Goal: Complete application form: Complete application form

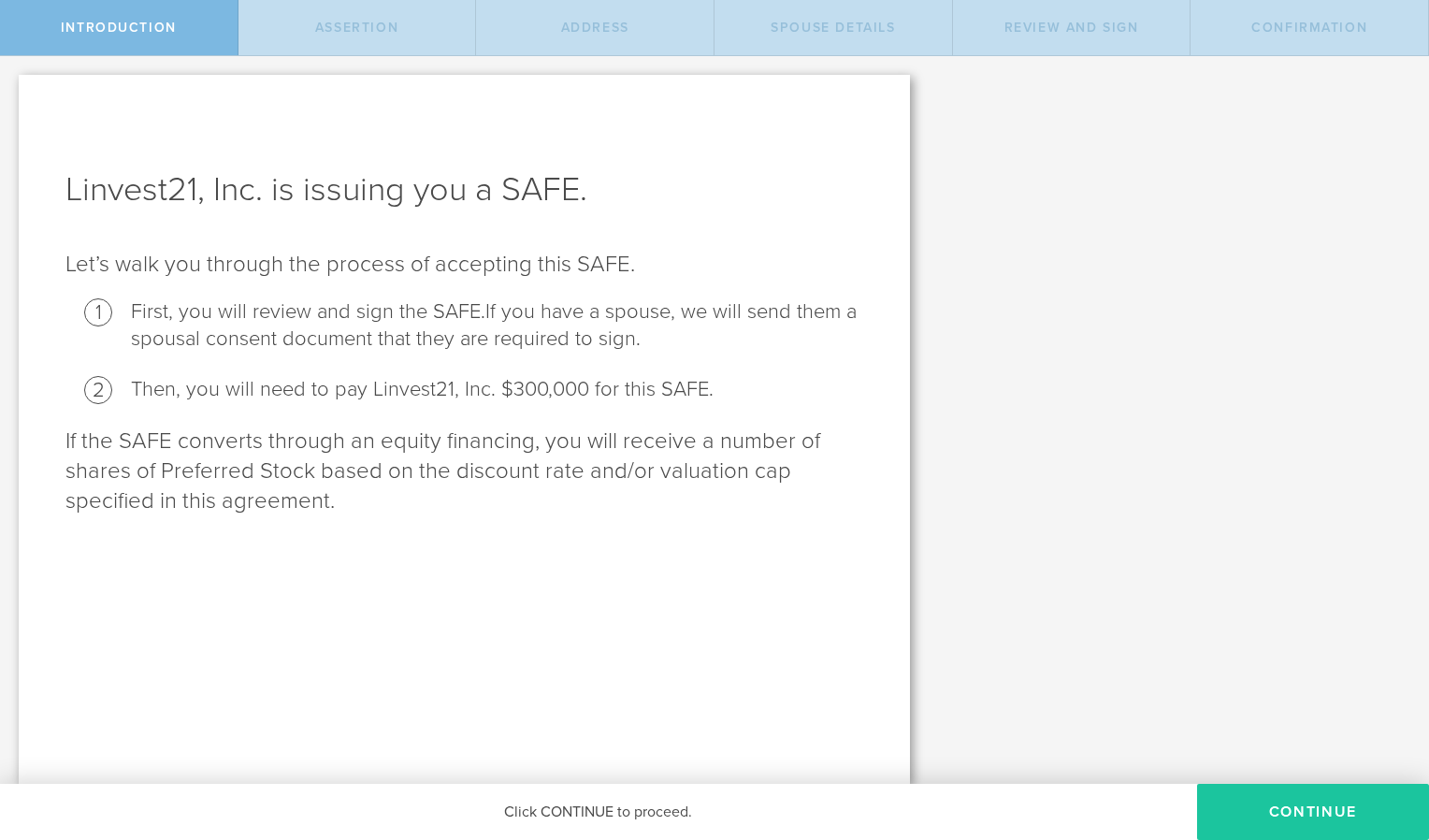
click at [1326, 810] on button "Continue" at bounding box center [1313, 811] width 232 height 56
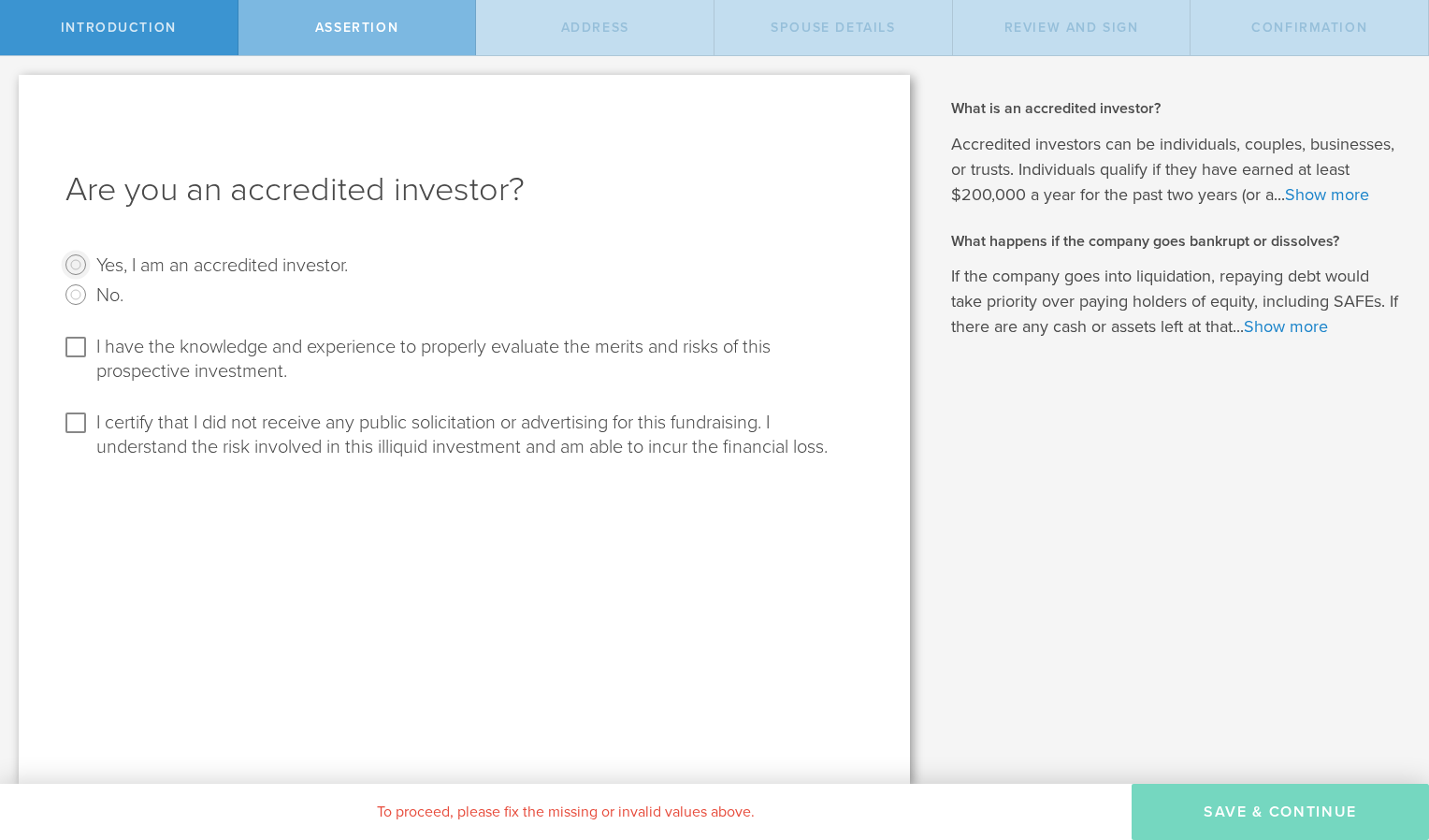
click at [70, 263] on input "Yes, I am an accredited investor." at bounding box center [75, 264] width 30 height 30
radio input "true"
click at [73, 342] on input "I have the knowledge and experience to properly evaluate the merits and risks o…" at bounding box center [75, 347] width 30 height 30
checkbox input "true"
click at [75, 424] on input "I certify that I did not receive any public solicitation or advertising for thi…" at bounding box center [75, 423] width 30 height 30
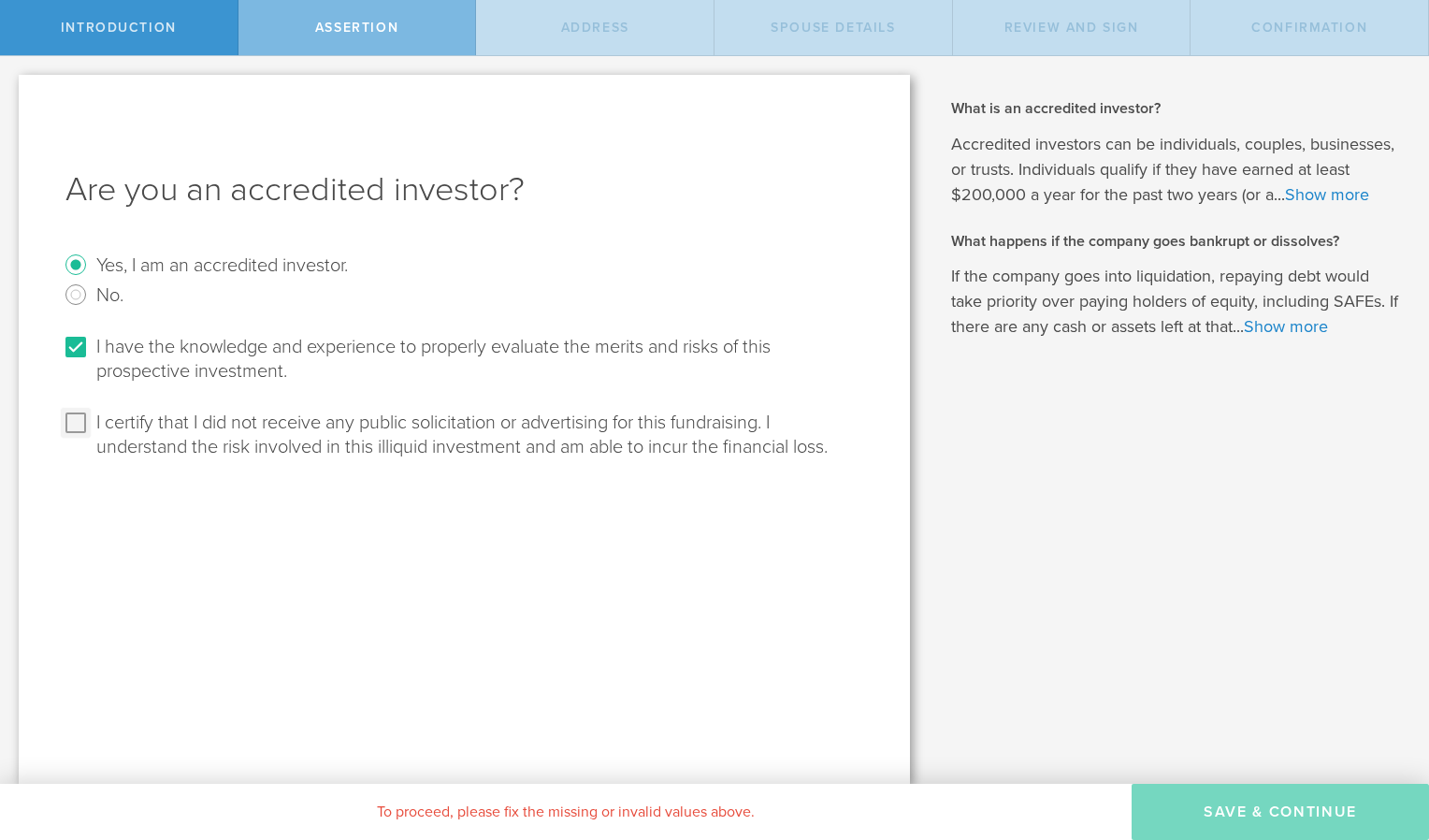
checkbox input "true"
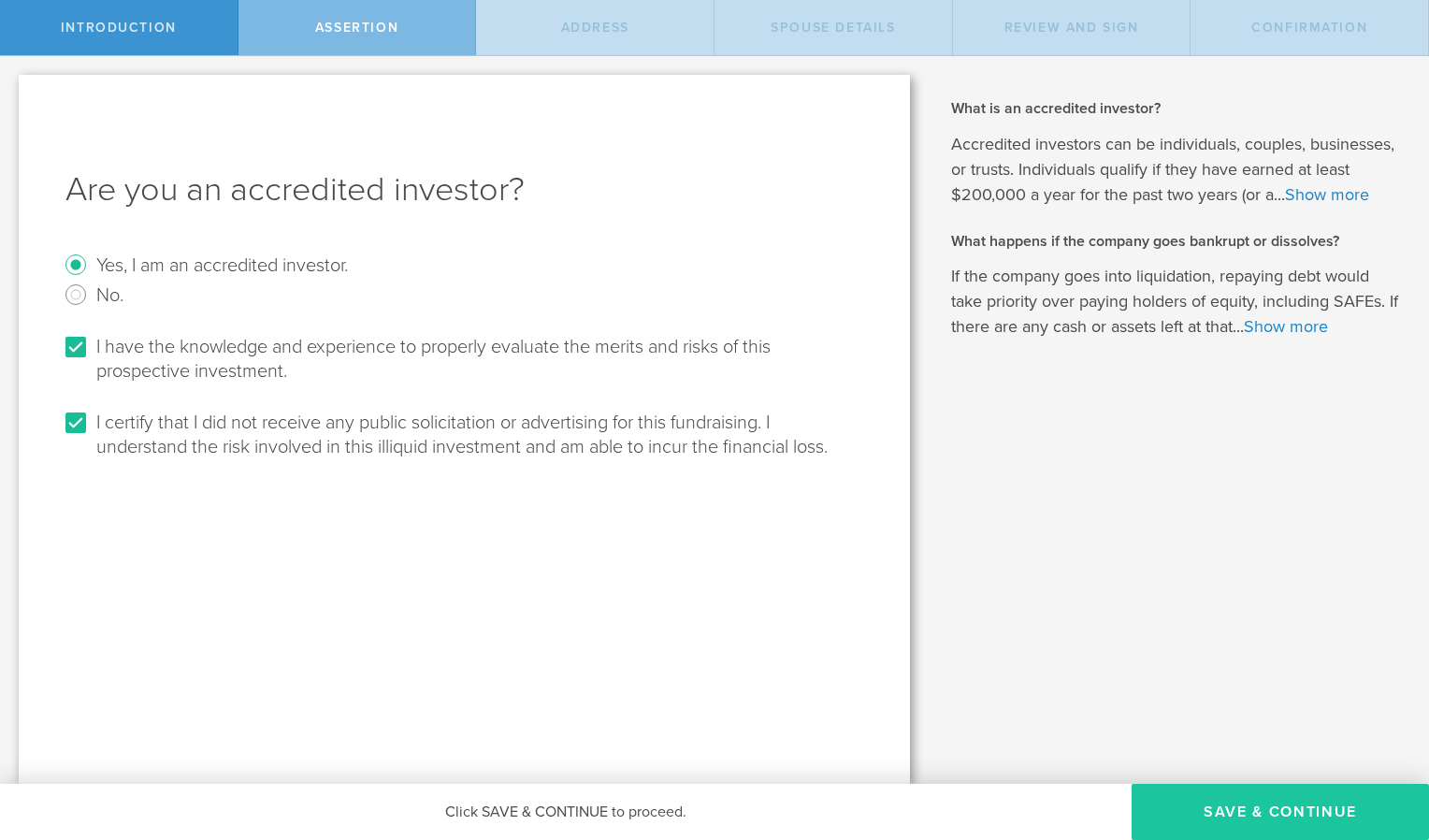
click at [1235, 812] on button "Save & Continue" at bounding box center [1280, 811] width 297 height 56
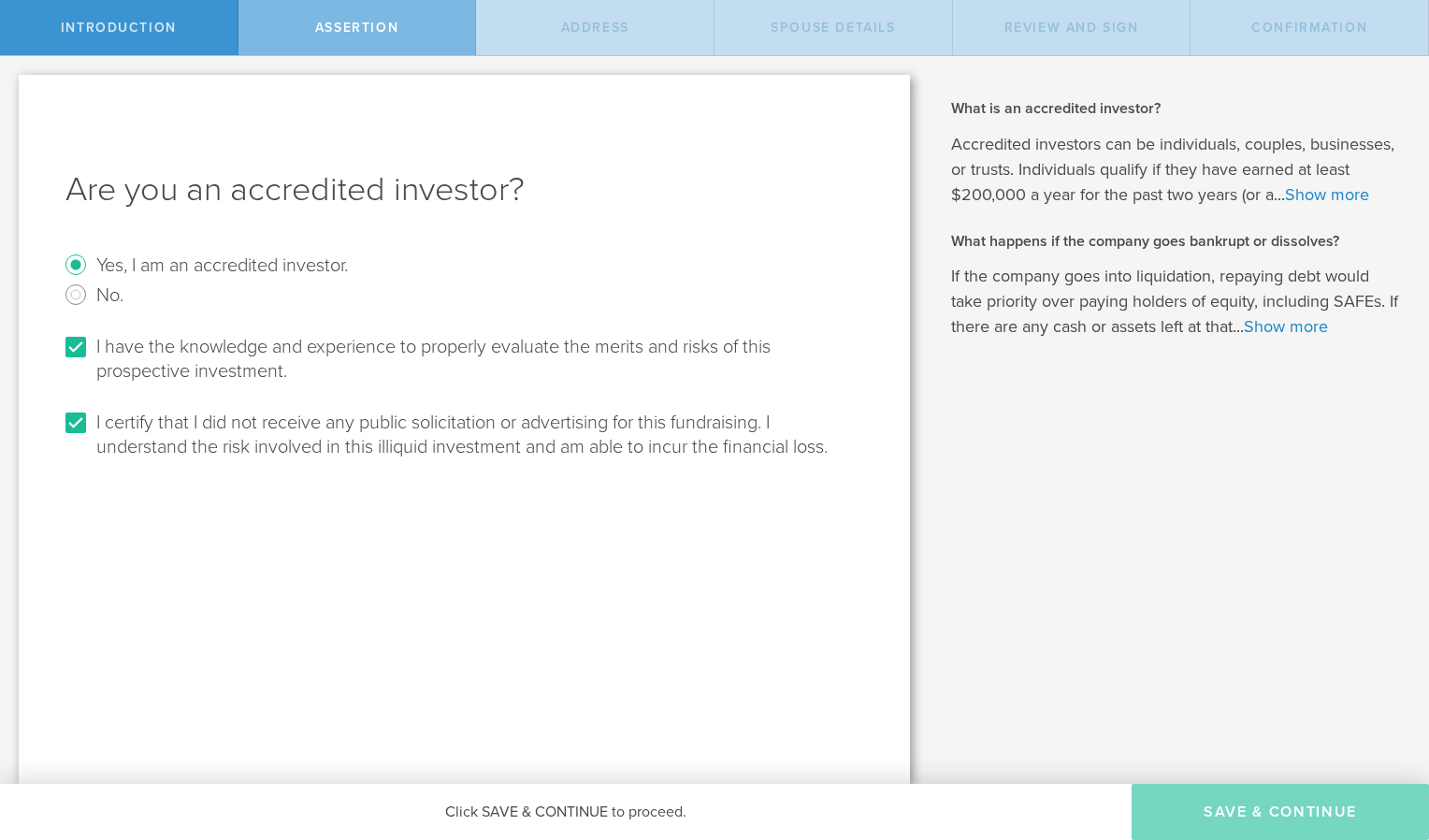
select select "string:[GEOGRAPHIC_DATA]"
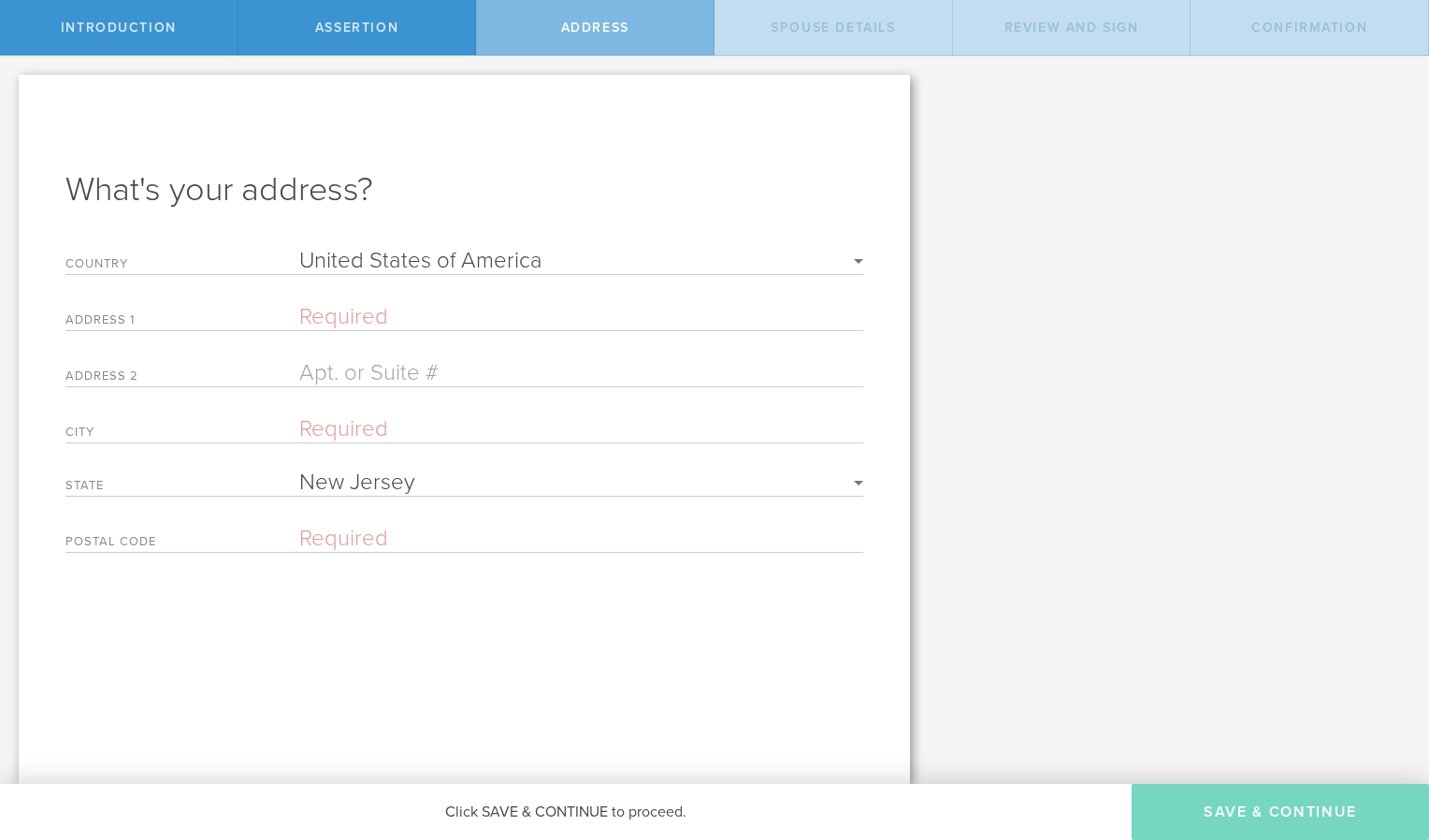
click at [366, 305] on input "text" at bounding box center [581, 316] width 564 height 27
type input "[STREET_ADDRESS]"
click at [314, 429] on input "text" at bounding box center [581, 428] width 564 height 27
type input "Short Hills"
click at [317, 525] on input "text" at bounding box center [581, 538] width 564 height 27
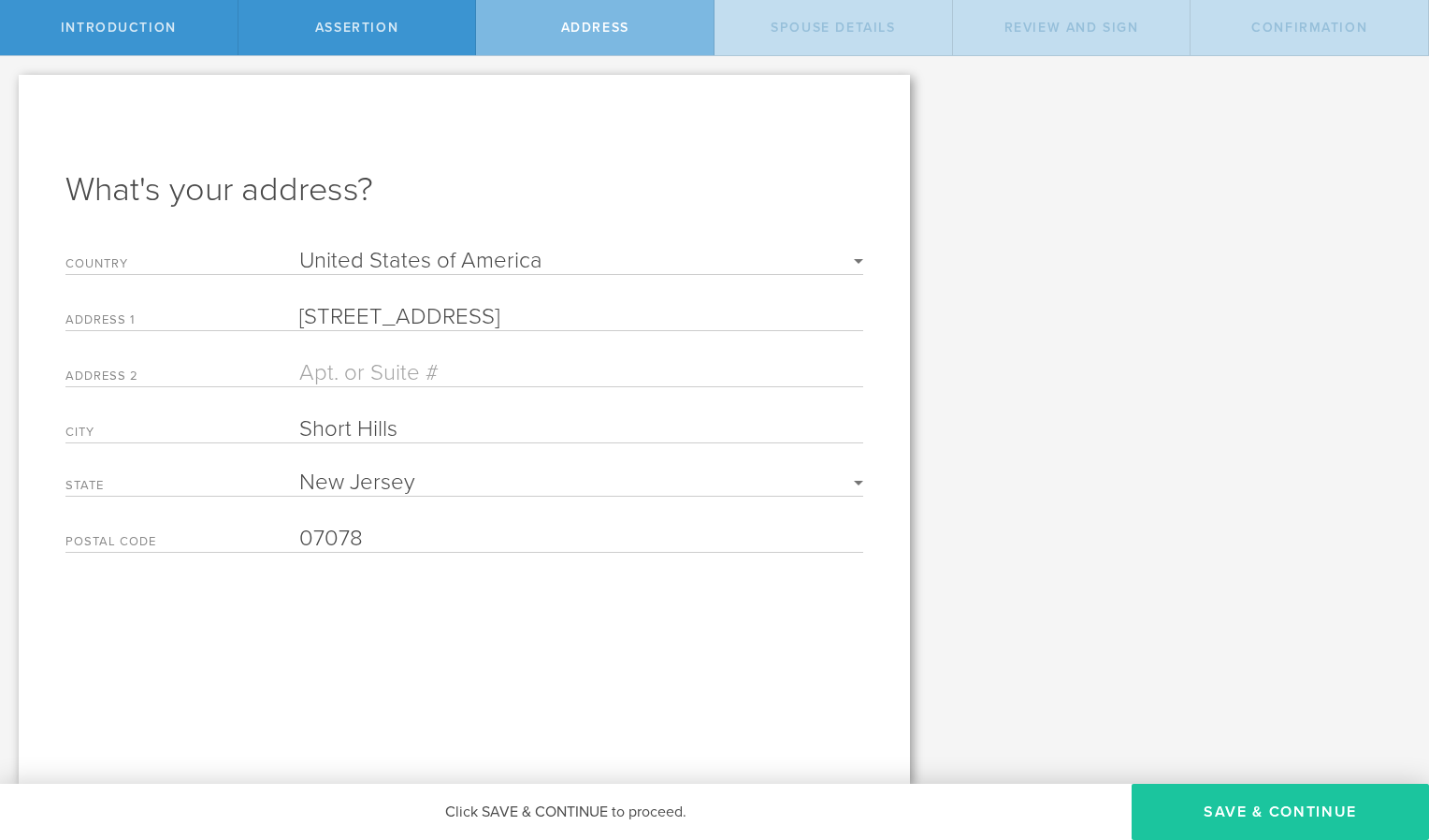
type input "07078"
drag, startPoint x: 1246, startPoint y: 797, endPoint x: 1216, endPoint y: 824, distance: 40.4
drag, startPoint x: 1216, startPoint y: 824, endPoint x: 793, endPoint y: 677, distance: 447.8
click at [793, 677] on div "What's your address? Country Required [GEOGRAPHIC_DATA] [GEOGRAPHIC_DATA] [GEOG…" at bounding box center [465, 430] width 892 height 709
drag, startPoint x: 1171, startPoint y: 809, endPoint x: 808, endPoint y: 696, distance: 380.2
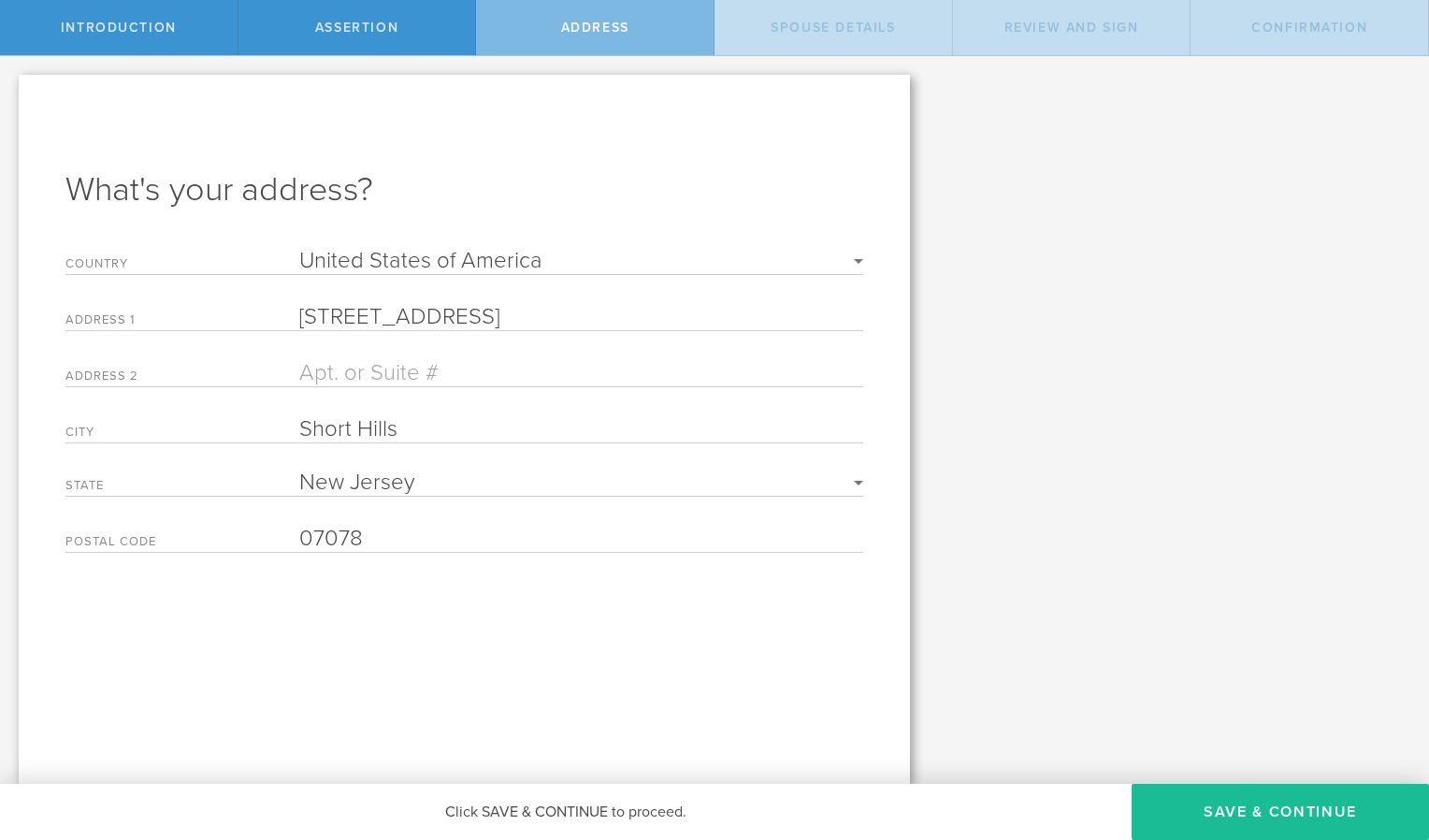
click at [808, 696] on div "What's your address? Country Required [GEOGRAPHIC_DATA] [GEOGRAPHIC_DATA] [GEOG…" at bounding box center [465, 430] width 892 height 709
click at [449, 365] on input "text" at bounding box center [581, 371] width 564 height 27
click at [1356, 806] on button "Save & Continue" at bounding box center [1280, 811] width 297 height 56
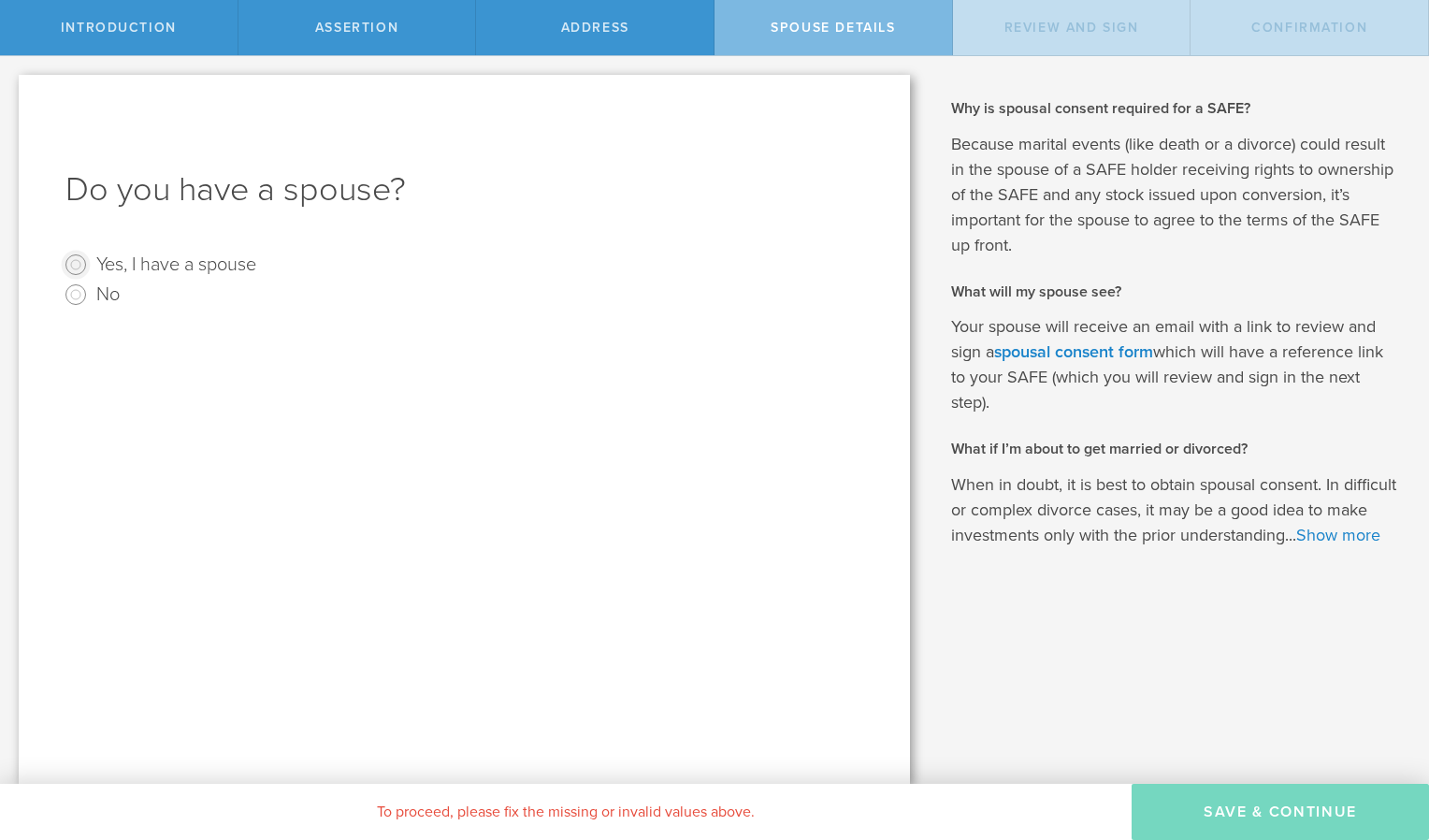
click at [75, 262] on input "Yes, I have a spouse" at bounding box center [75, 264] width 30 height 30
radio input "true"
click at [246, 421] on input "text" at bounding box center [530, 421] width 648 height 28
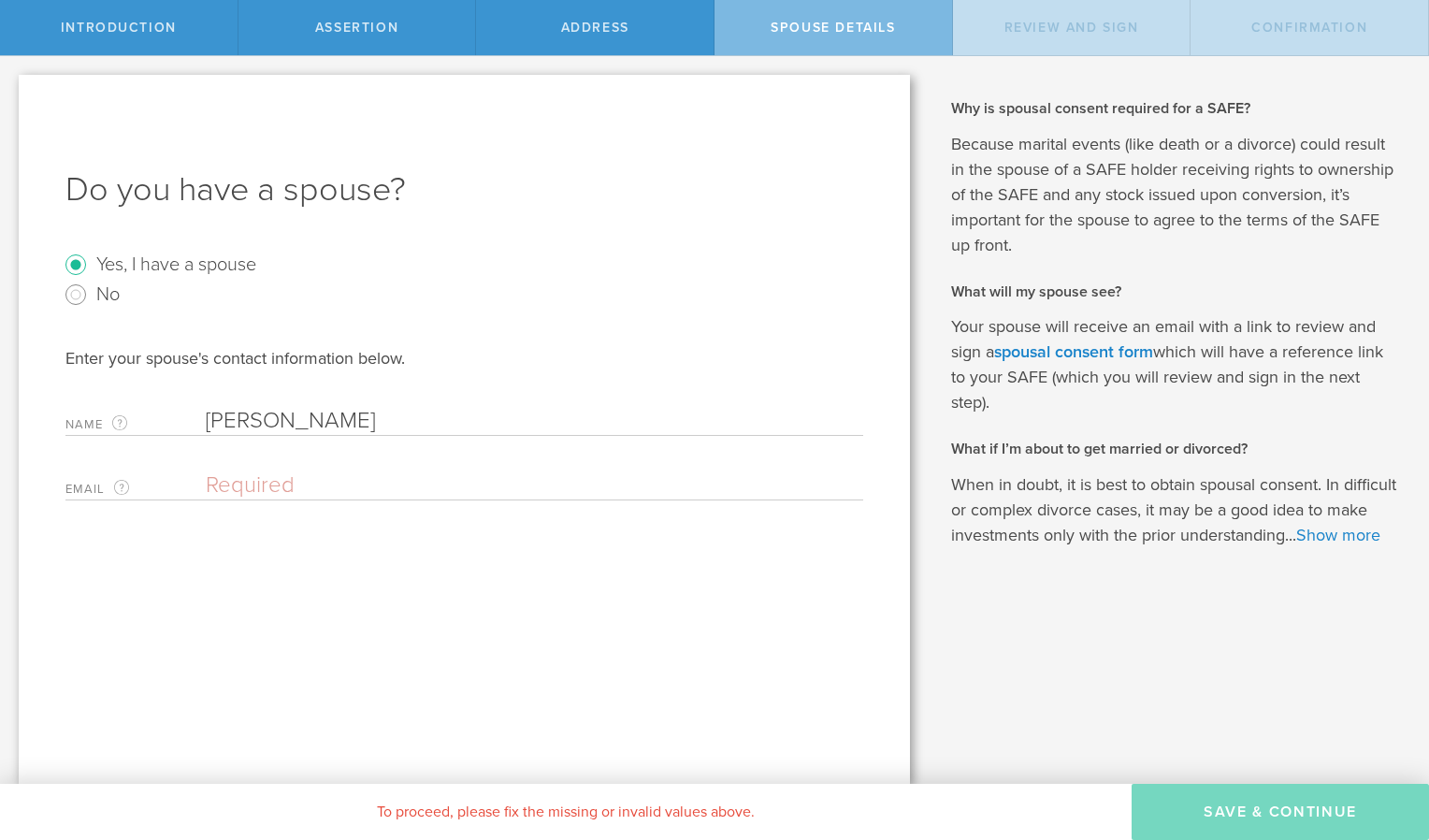
type input "[PERSON_NAME]"
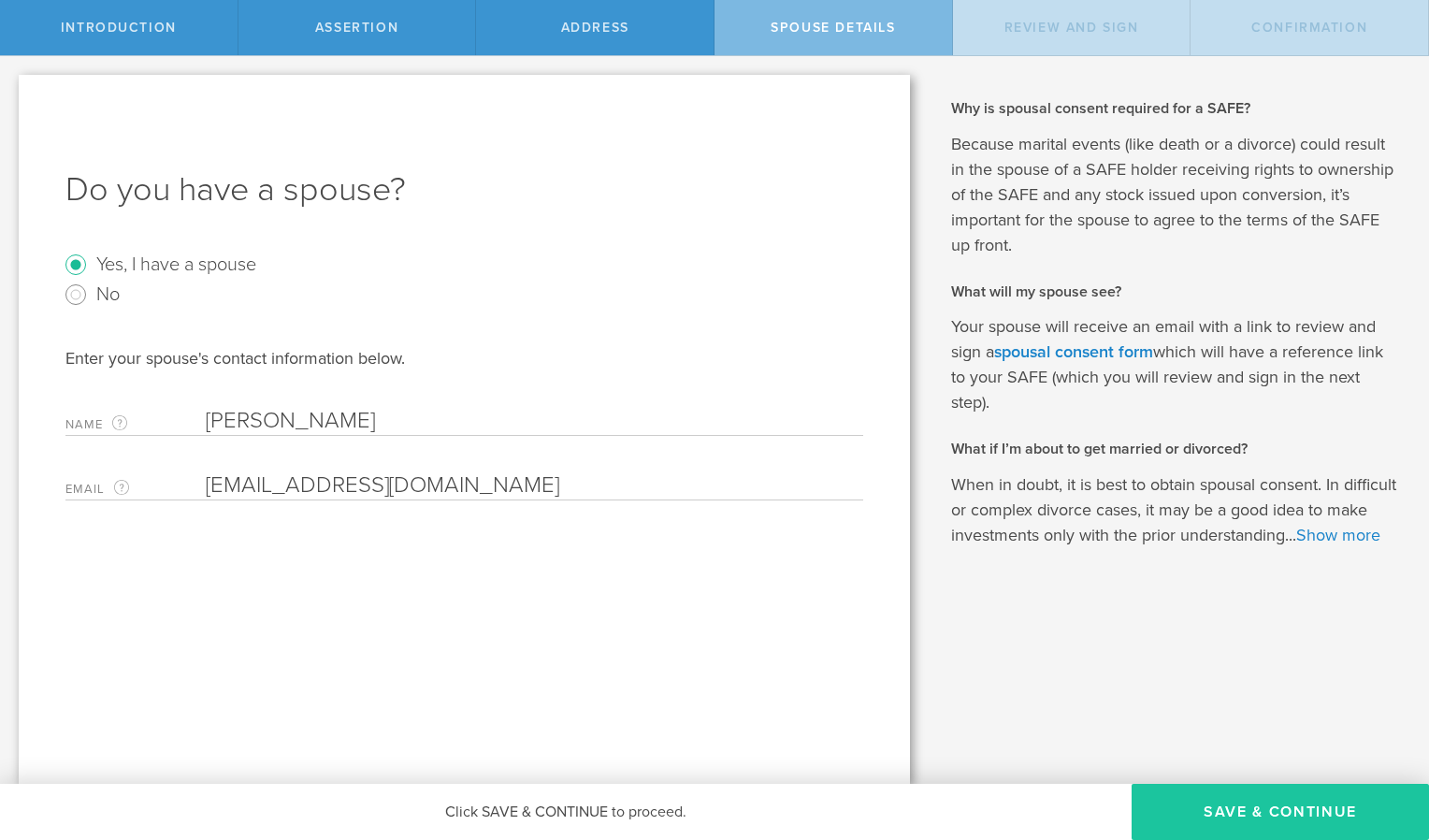
type input "[EMAIL_ADDRESS][DOMAIN_NAME]"
click at [1250, 808] on button "Save & Continue" at bounding box center [1280, 811] width 297 height 56
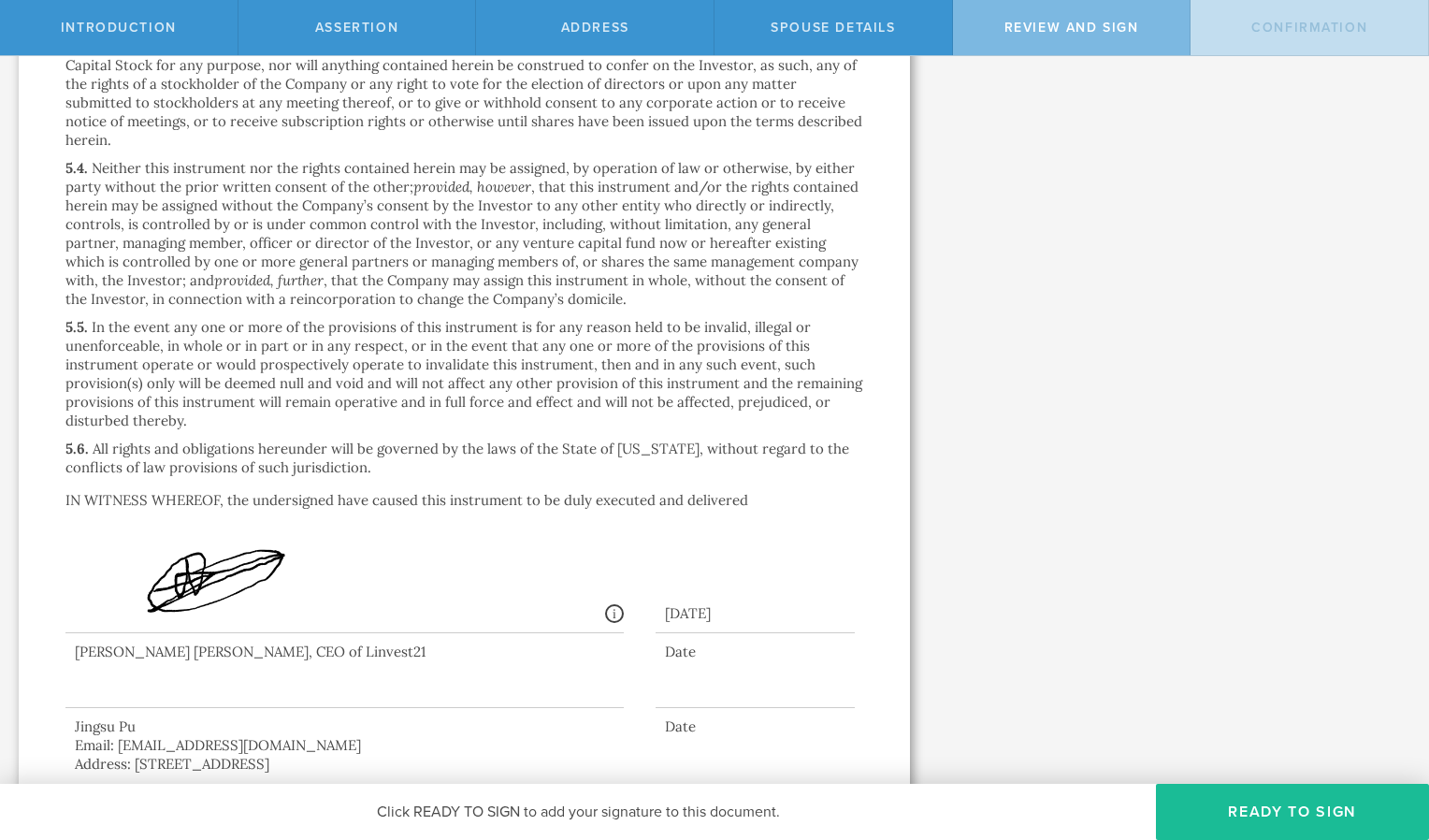
scroll to position [3880, 0]
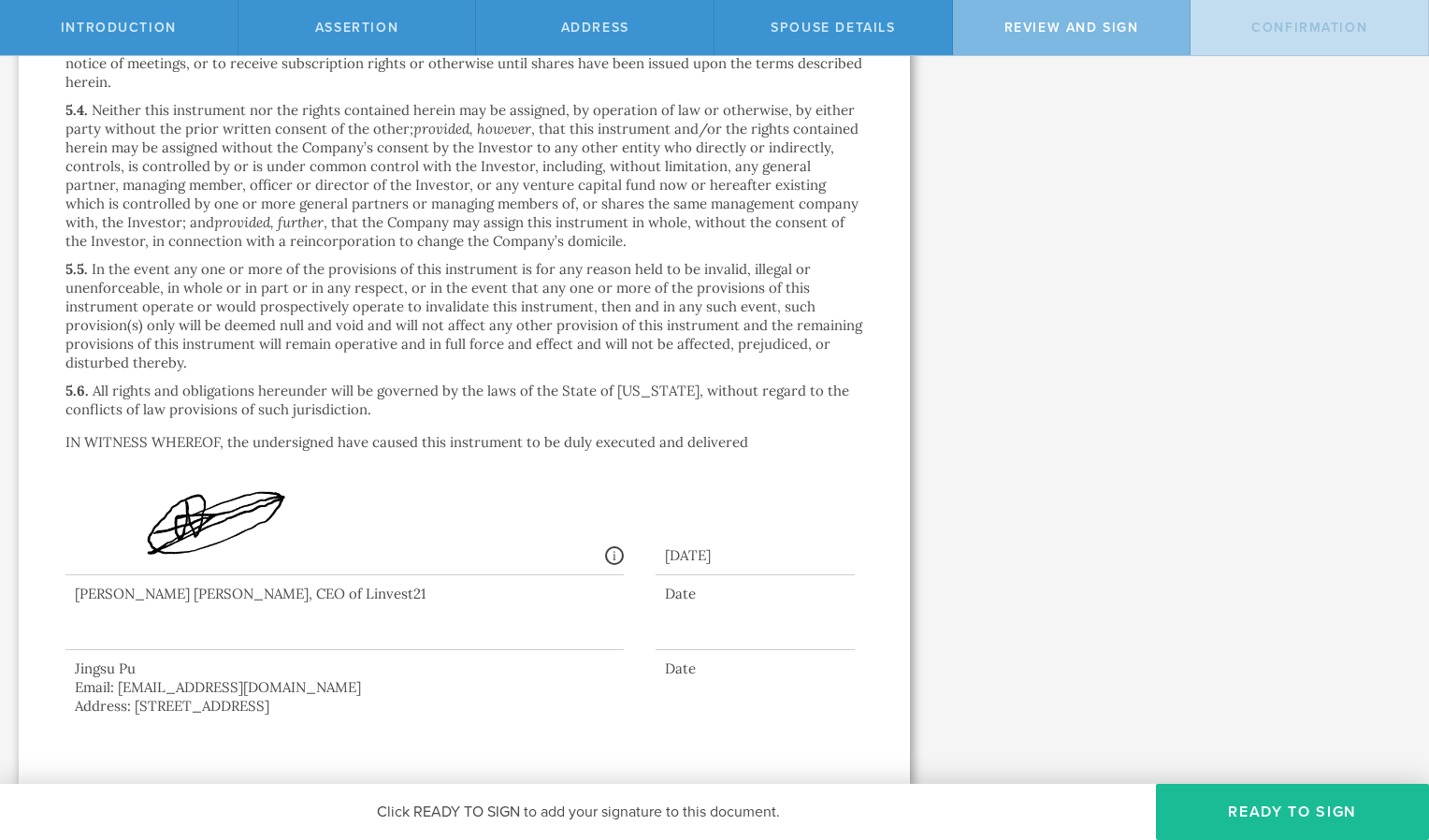
click at [155, 630] on div at bounding box center [345, 613] width 559 height 75
click at [174, 625] on div at bounding box center [345, 613] width 559 height 75
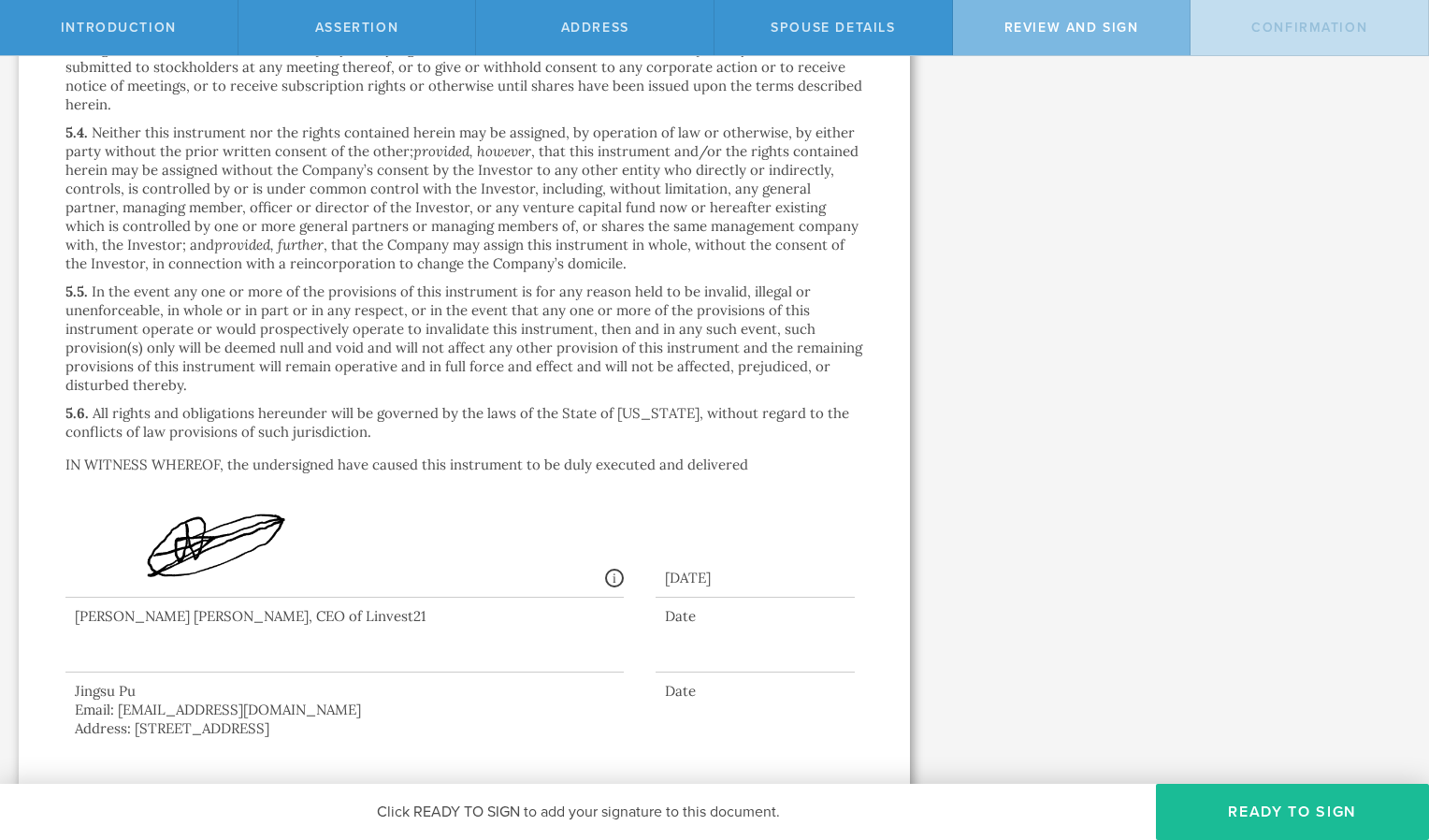
scroll to position [3855, 0]
click at [333, 656] on div at bounding box center [345, 638] width 559 height 75
click at [1293, 809] on button "Ready to Sign" at bounding box center [1293, 811] width 274 height 56
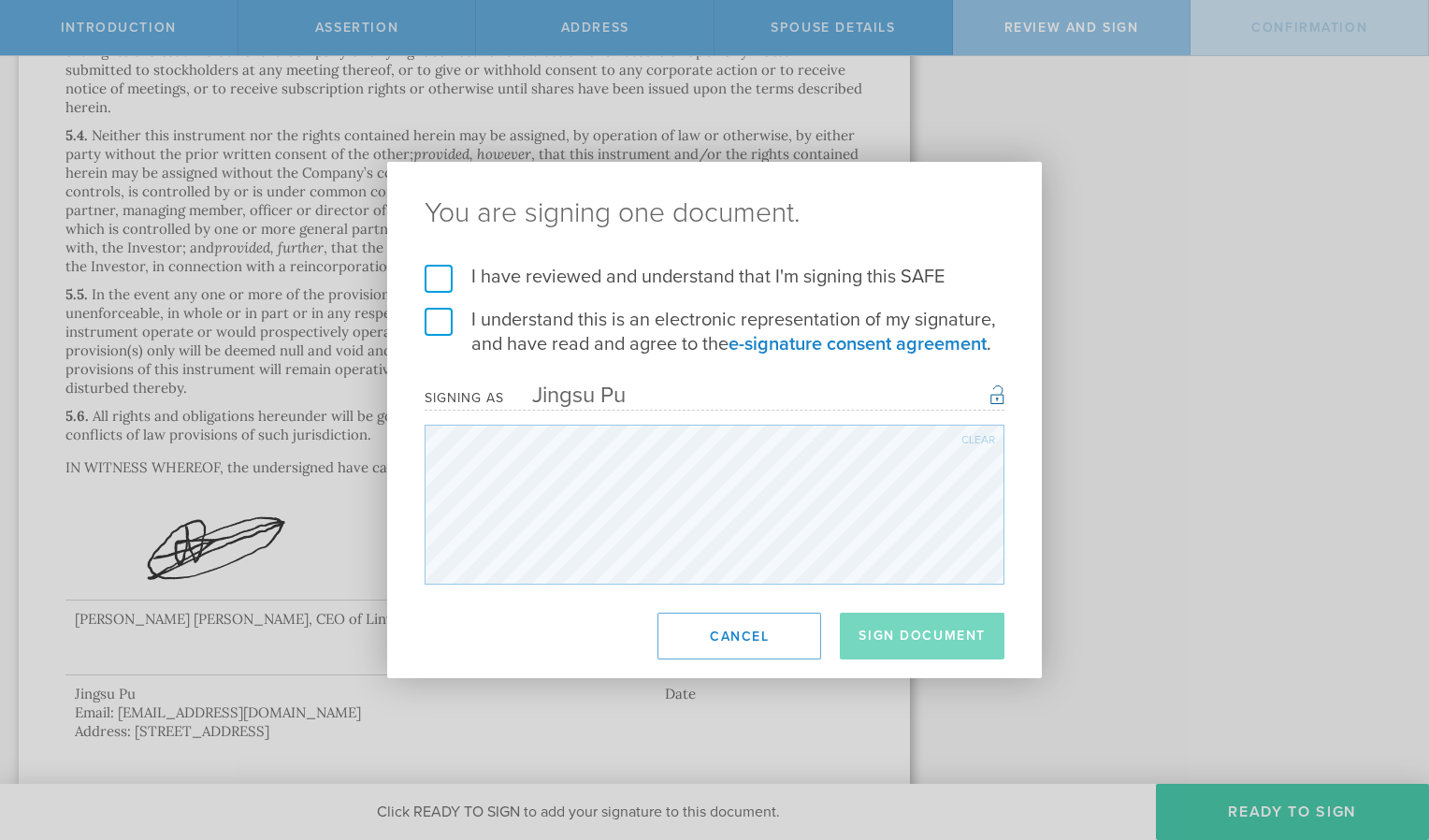
click at [435, 271] on label "I have reviewed and understand that I'm signing this SAFE" at bounding box center [714, 276] width 580 height 25
click at [0, 0] on input "I have reviewed and understand that I'm signing this SAFE" at bounding box center [0, 0] width 0 height 0
click at [441, 322] on label "I understand this is an electronic representation of my signature, and have rea…" at bounding box center [714, 332] width 580 height 49
click at [0, 0] on input "I understand this is an electronic representation of my signature, and have rea…" at bounding box center [0, 0] width 0 height 0
click at [916, 636] on button "Sign Document" at bounding box center [923, 635] width 165 height 47
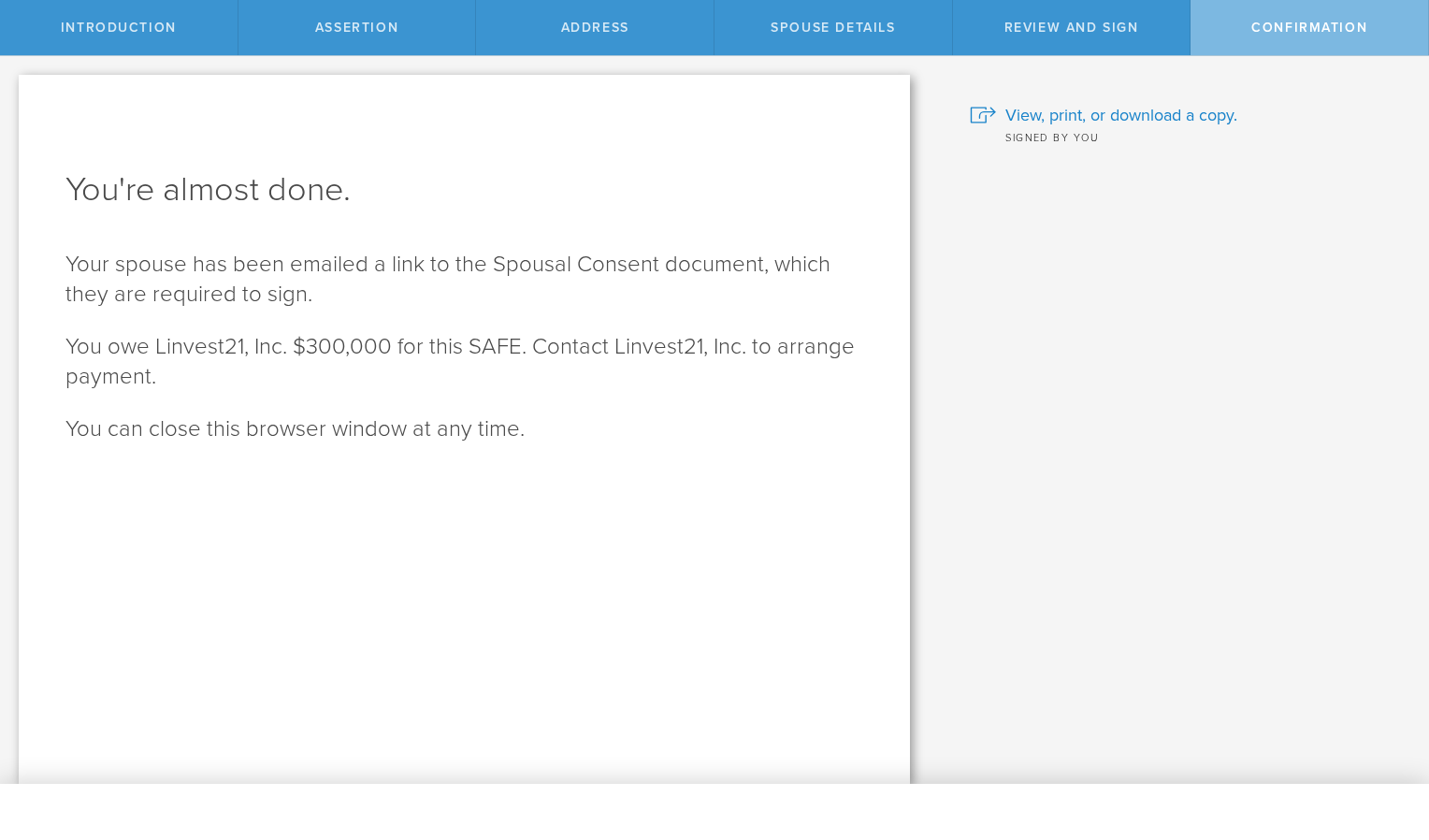
scroll to position [0, 0]
